Goal: Information Seeking & Learning: Compare options

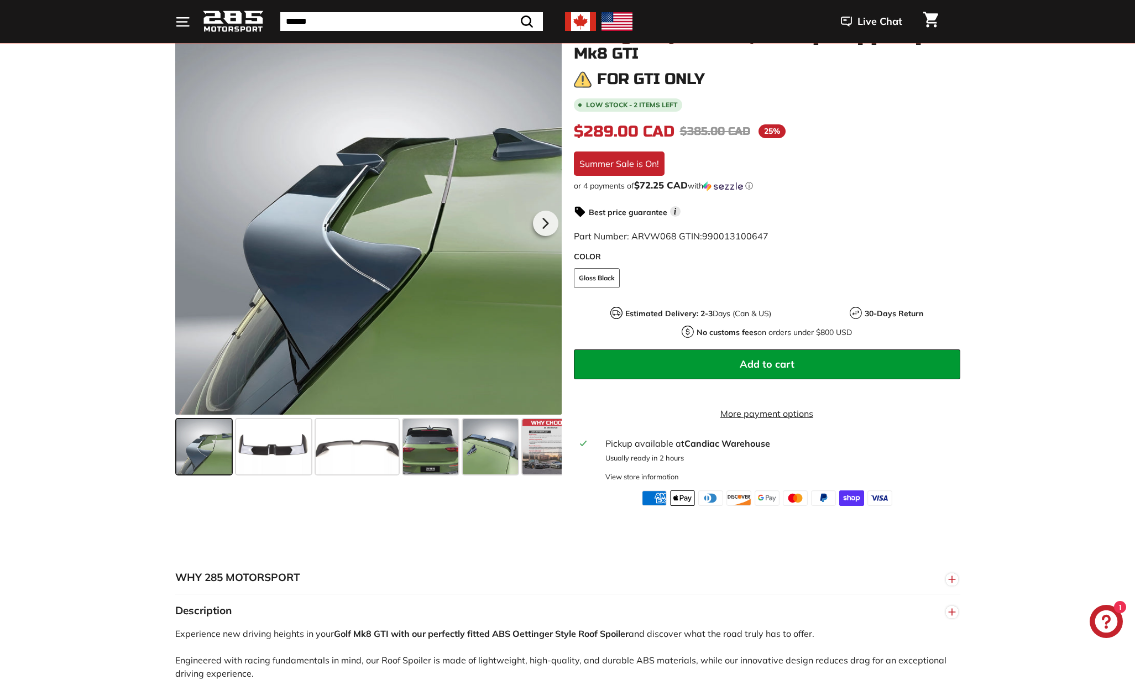
scroll to position [161, 0]
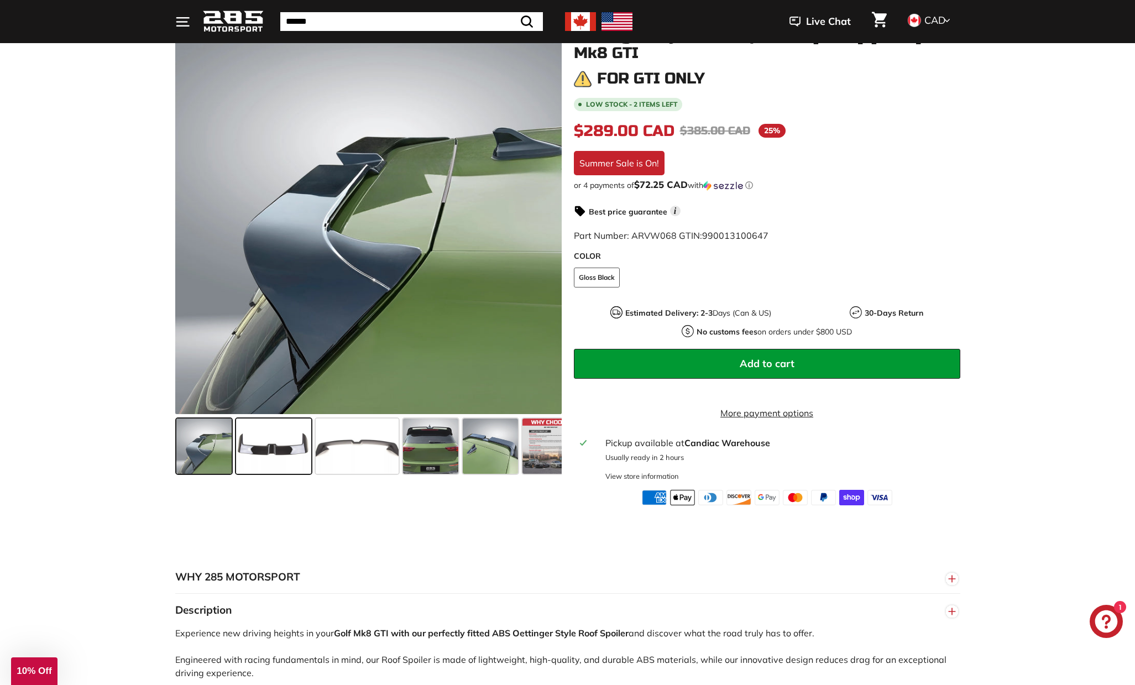
click at [281, 452] on span at bounding box center [273, 445] width 75 height 55
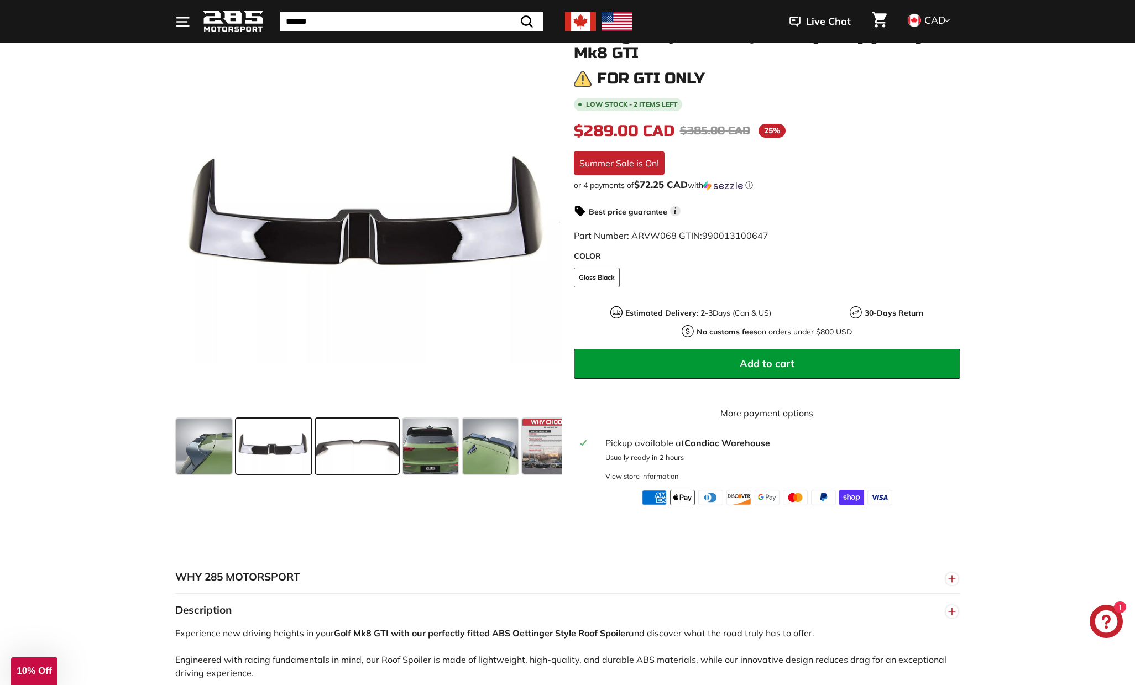
click at [326, 451] on span at bounding box center [357, 445] width 83 height 55
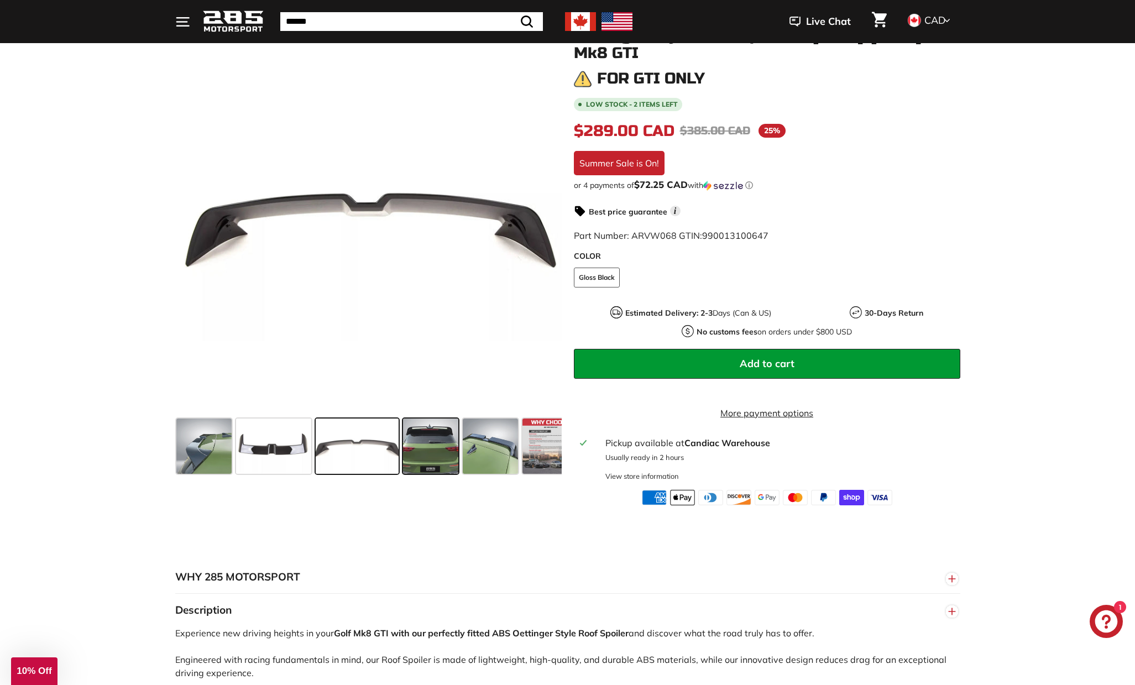
click at [442, 450] on span at bounding box center [430, 445] width 55 height 55
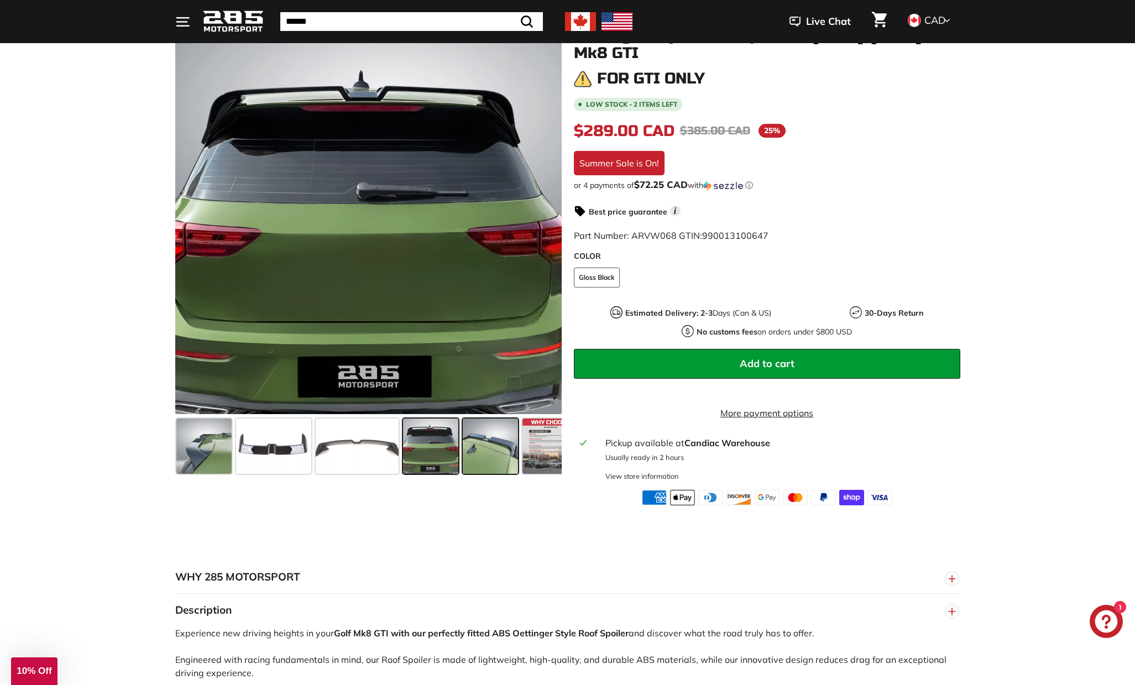
click at [518, 452] on div at bounding box center [490, 446] width 60 height 60
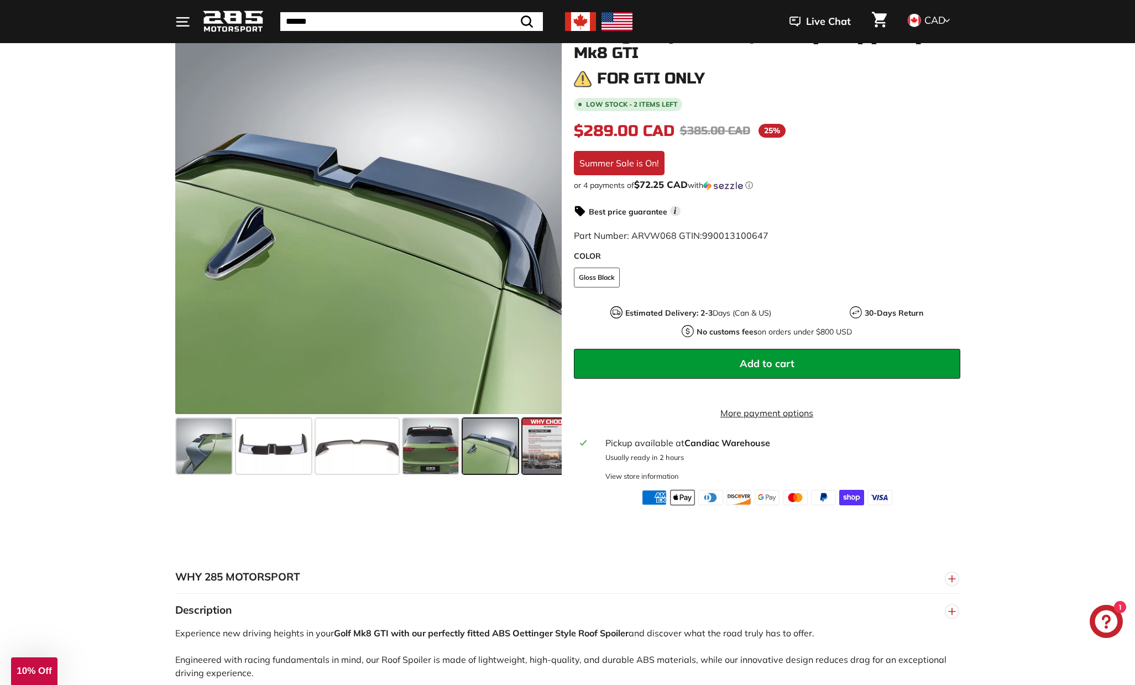
click at [552, 452] on span at bounding box center [549, 445] width 55 height 55
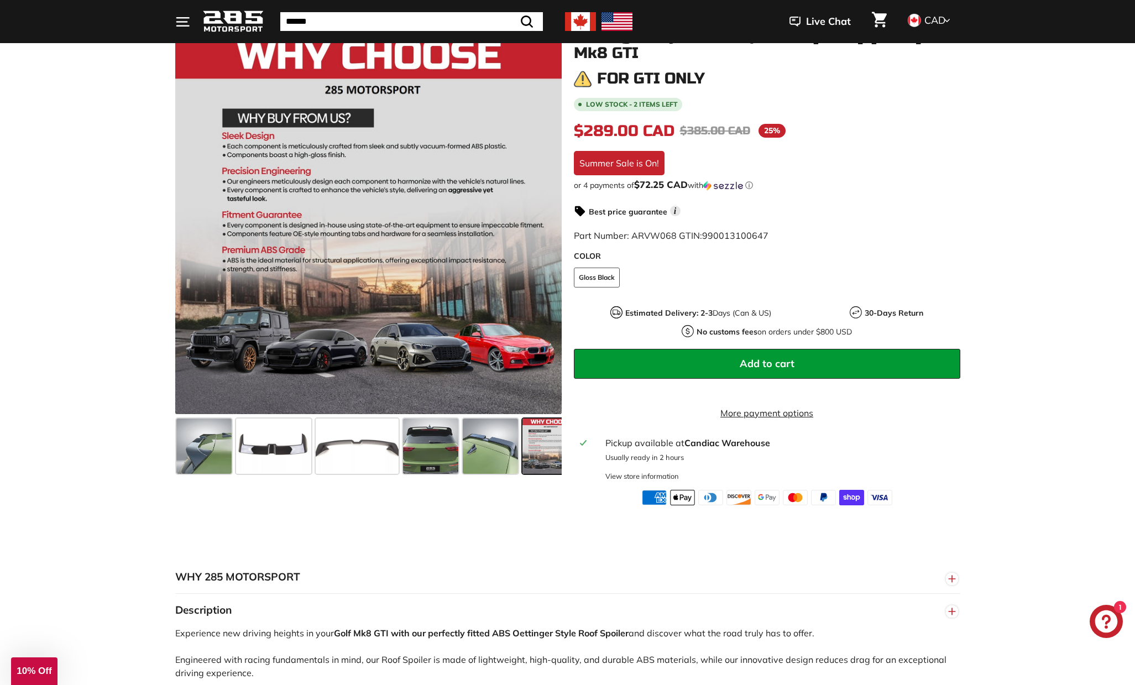
scroll to position [0, 18]
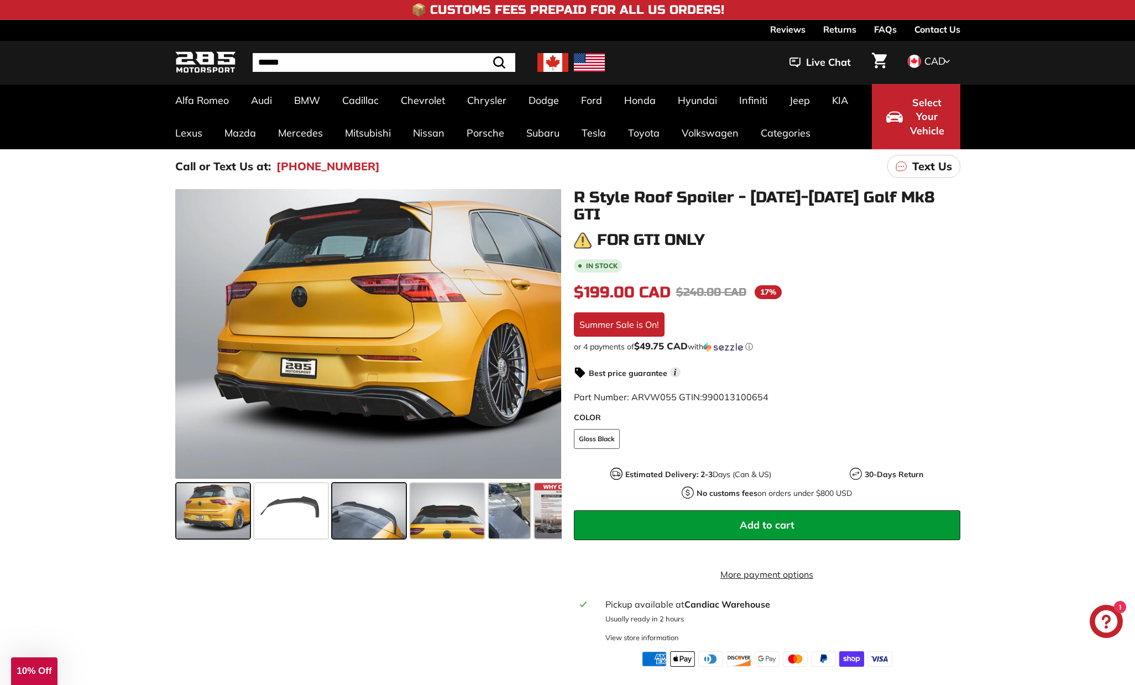
click at [380, 513] on span at bounding box center [369, 510] width 74 height 55
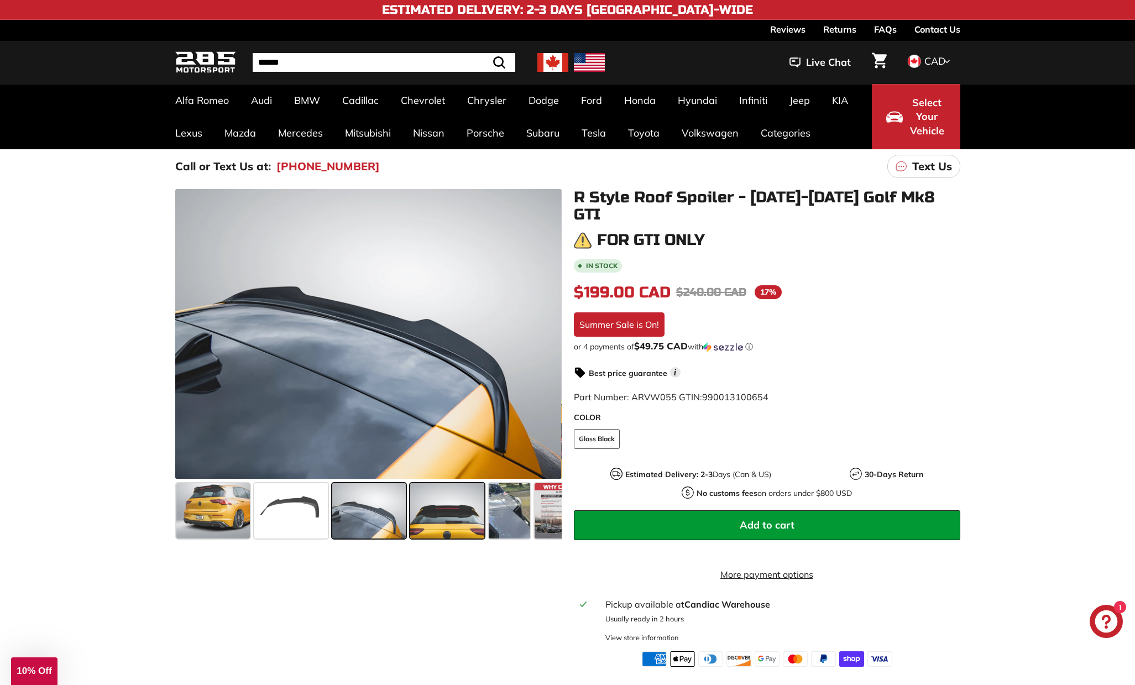
click at [441, 513] on span at bounding box center [447, 510] width 74 height 55
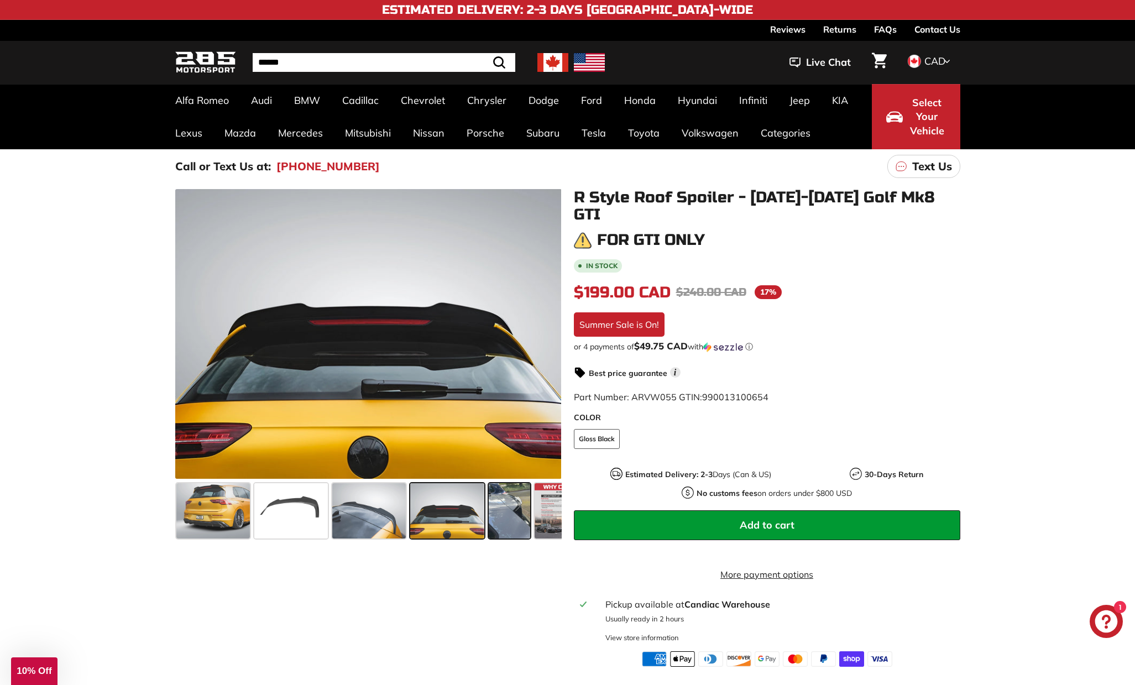
click at [508, 513] on span at bounding box center [509, 510] width 41 height 55
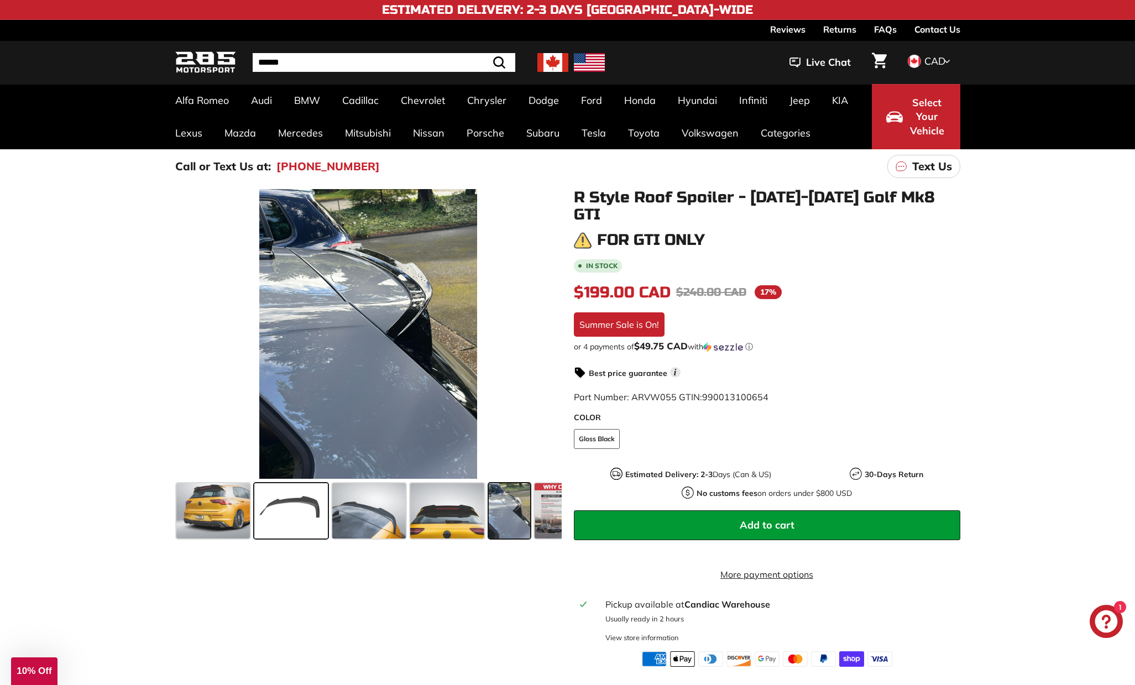
click at [317, 517] on span at bounding box center [291, 510] width 74 height 55
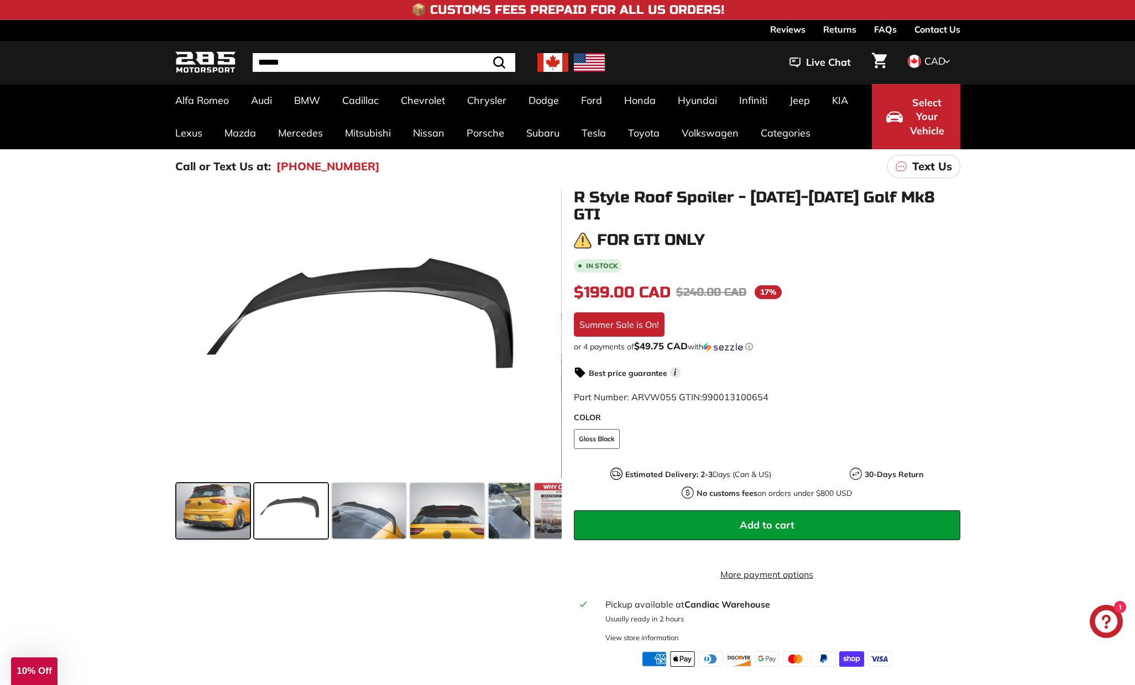
click at [239, 497] on span at bounding box center [213, 510] width 74 height 55
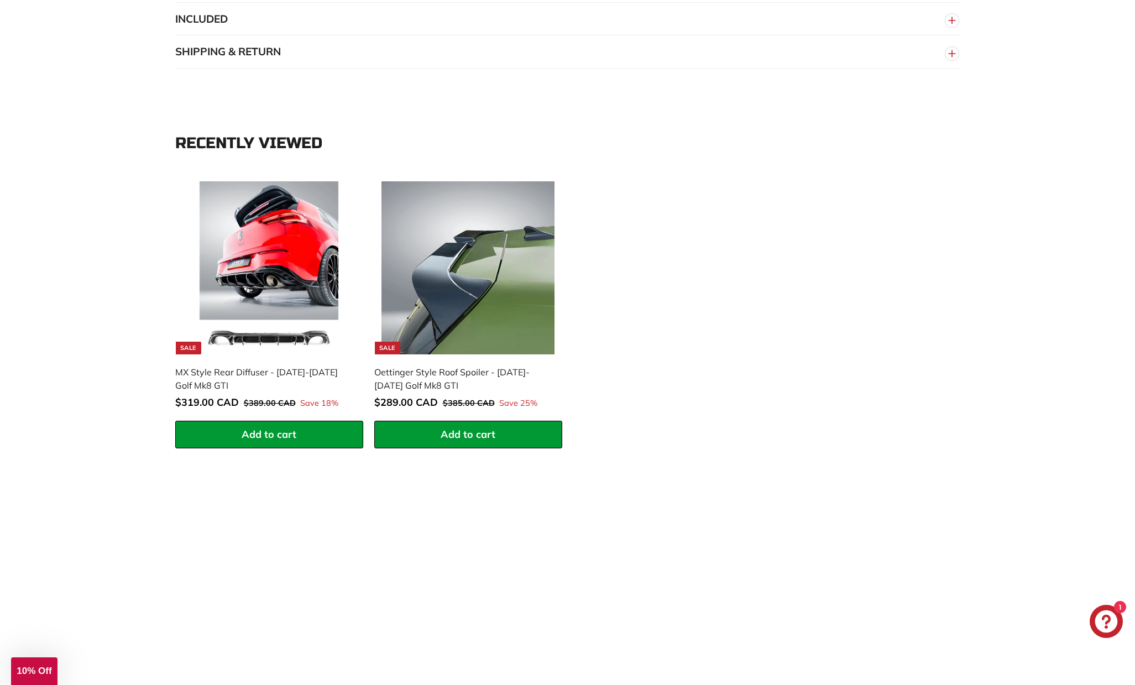
scroll to position [973, 0]
